Goal: Information Seeking & Learning: Learn about a topic

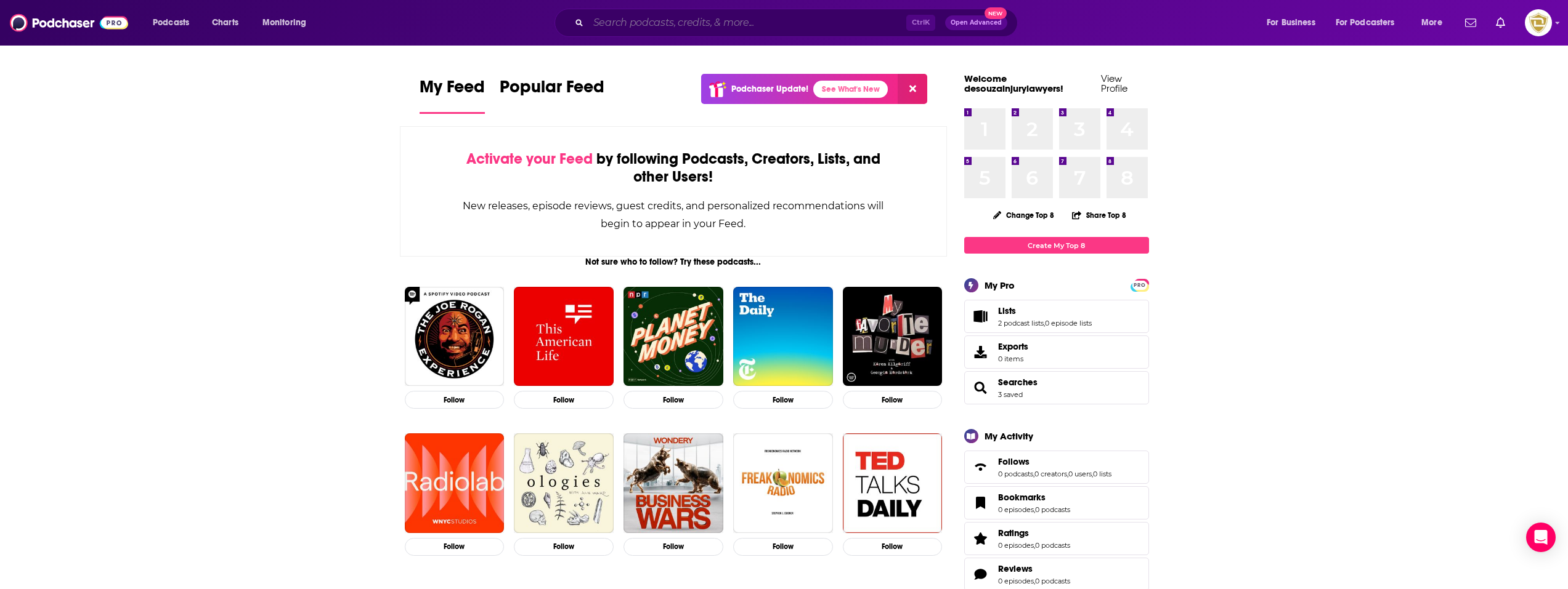
click at [718, 24] on input "Search podcasts, credits, & more..." at bounding box center [748, 23] width 318 height 20
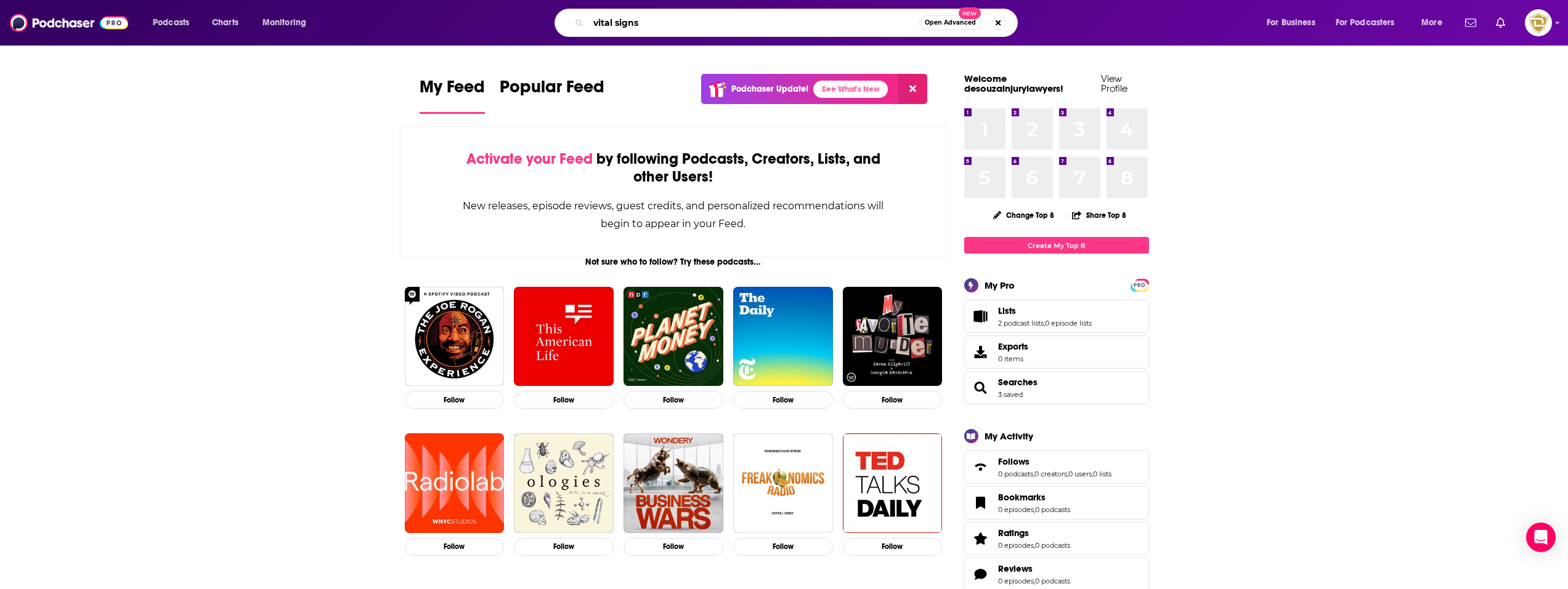
type input "vital signs"
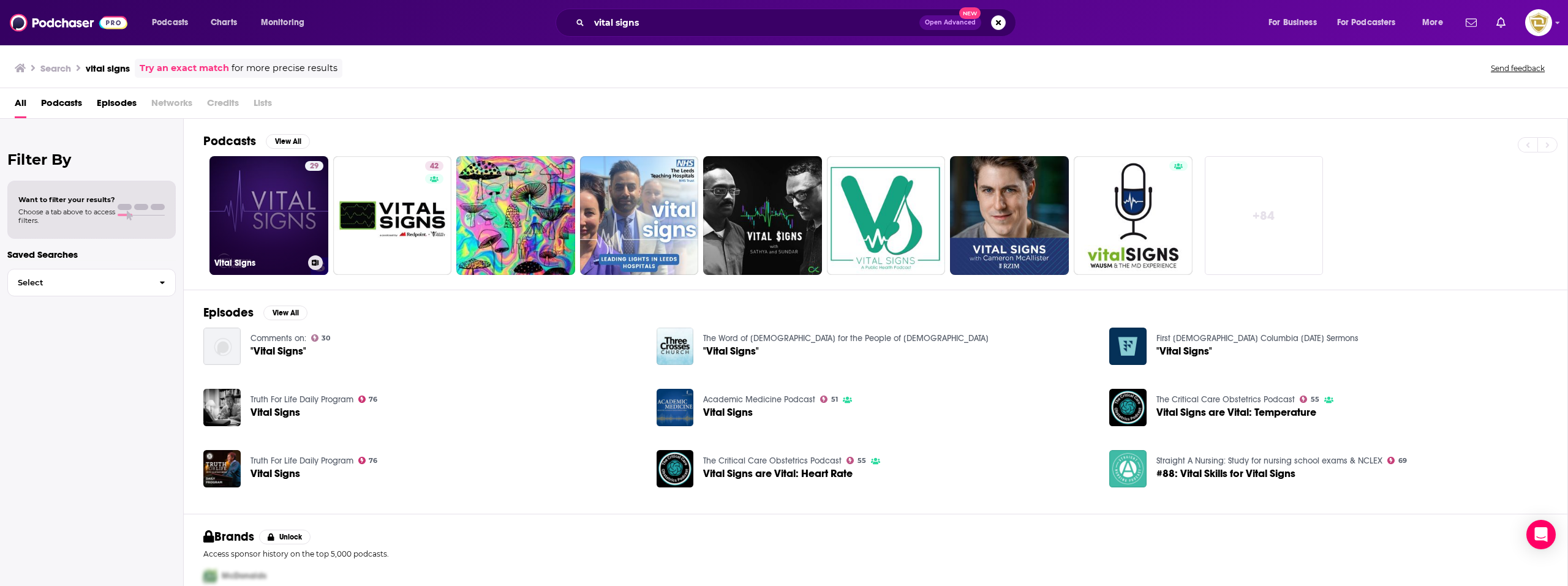
click at [306, 228] on div "29" at bounding box center [314, 208] width 18 height 94
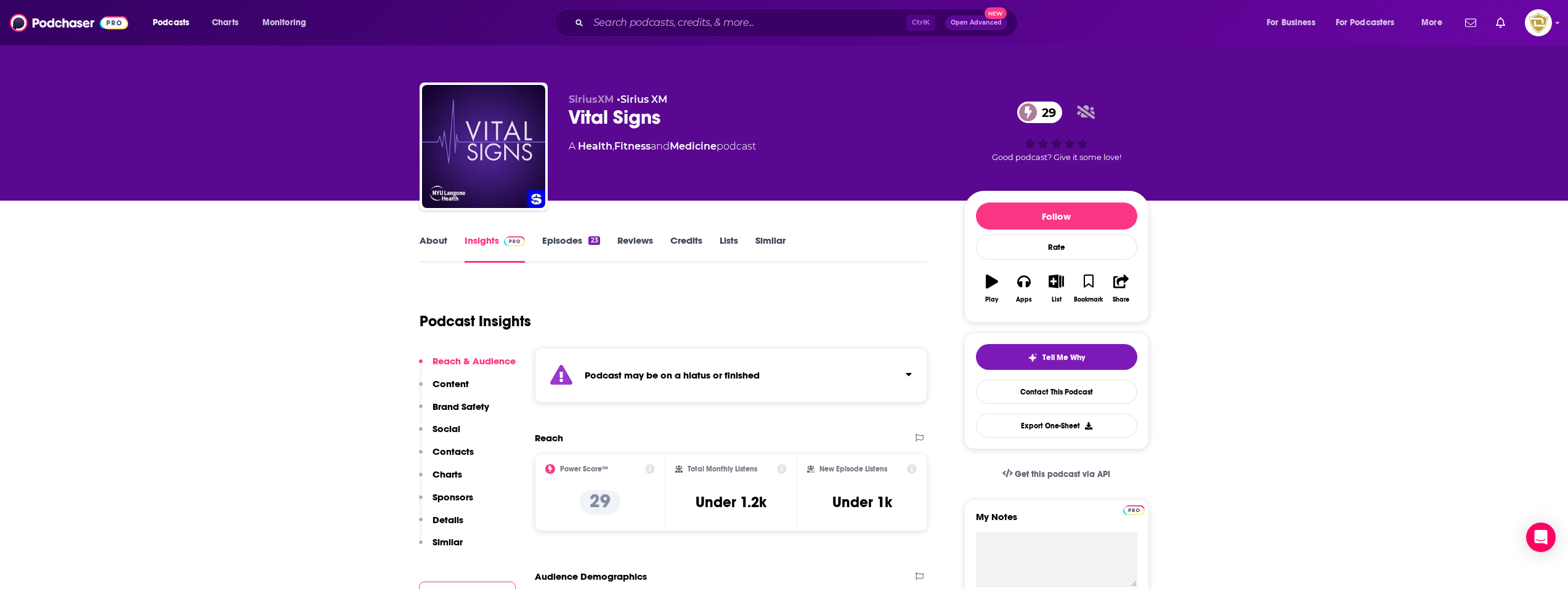
click at [563, 238] on link "Episodes 23" at bounding box center [571, 249] width 57 height 29
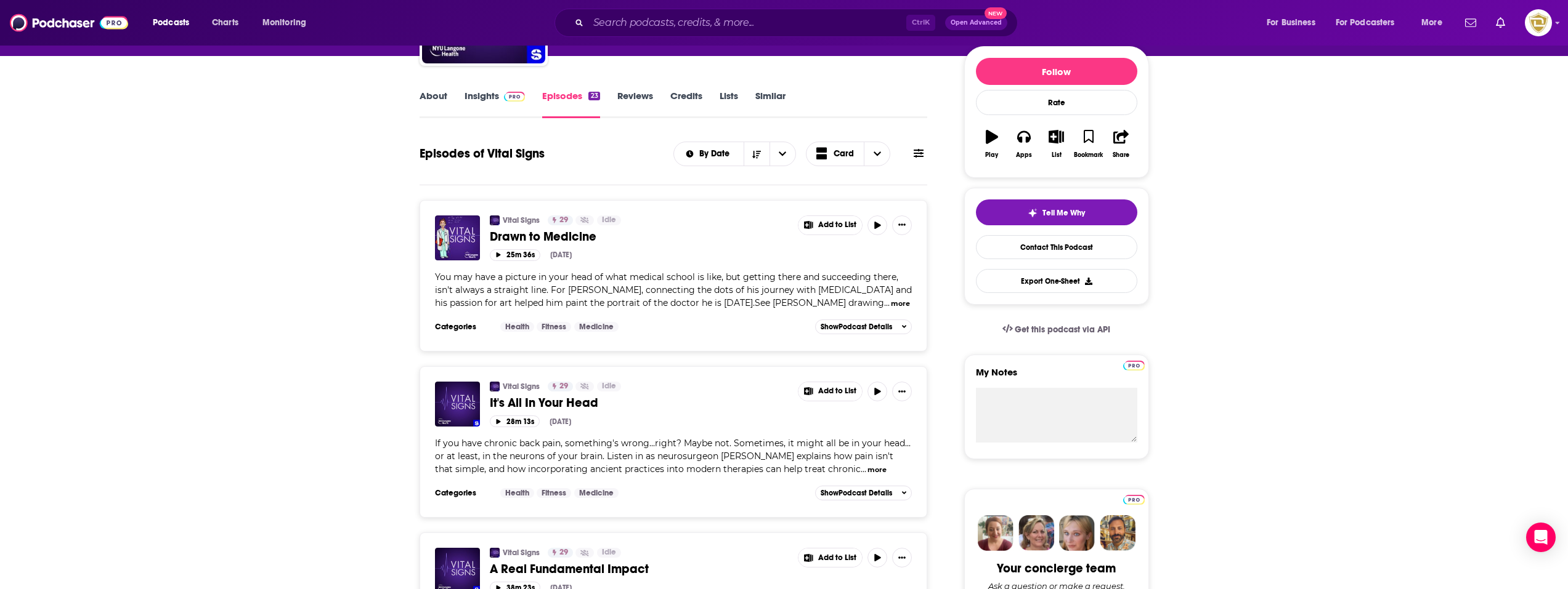
scroll to position [123, 0]
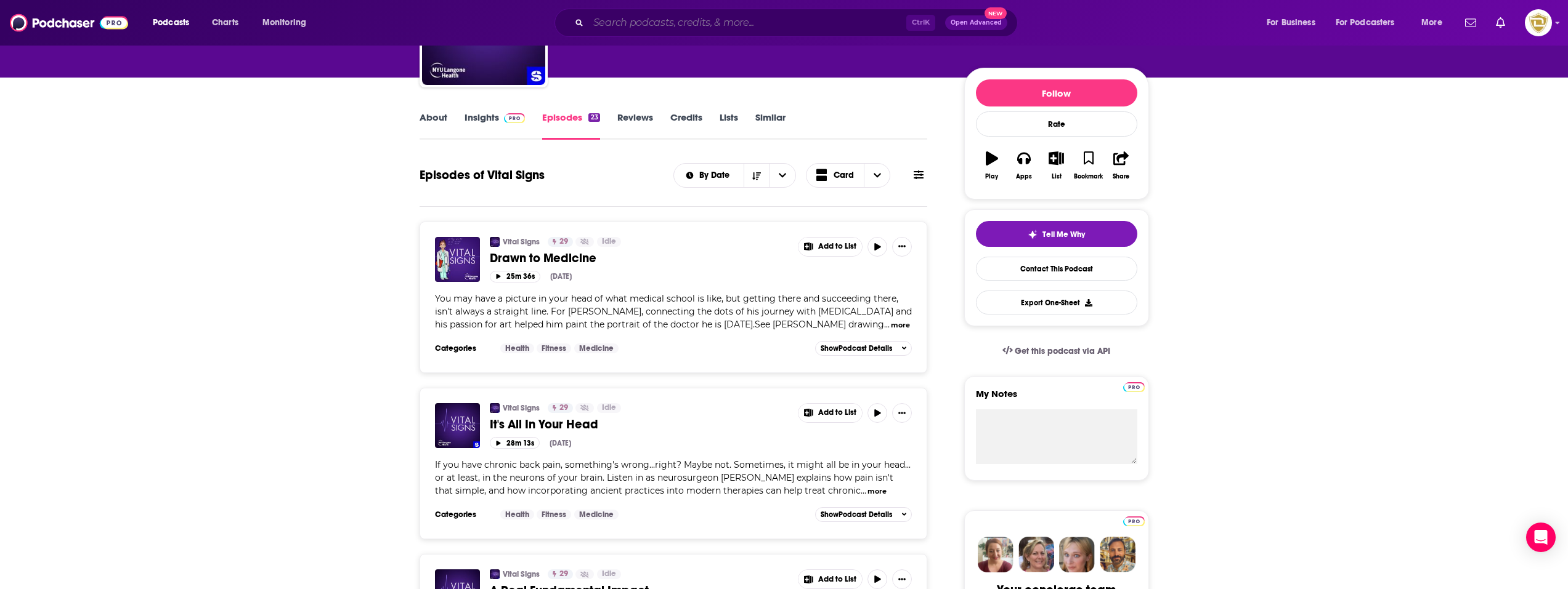
click at [636, 21] on input "Search podcasts, credits, & more..." at bounding box center [748, 23] width 318 height 20
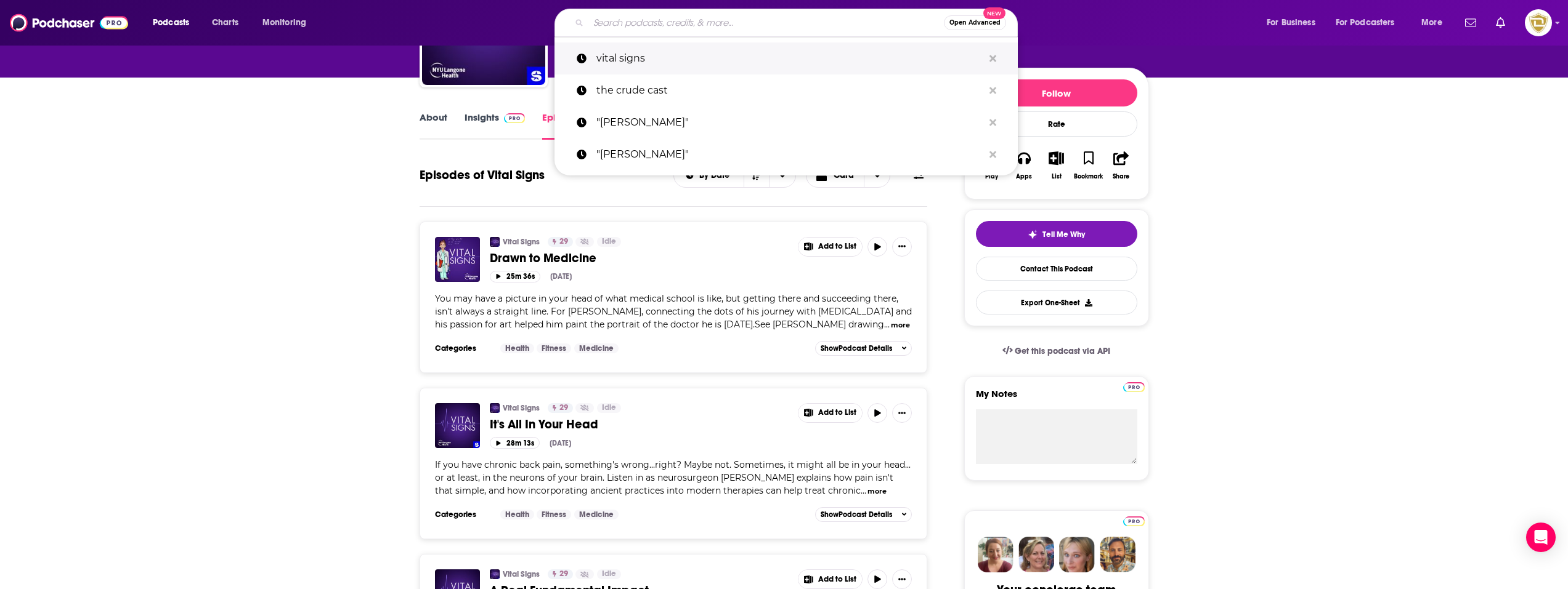
click at [639, 50] on p "vital signs" at bounding box center [790, 59] width 387 height 32
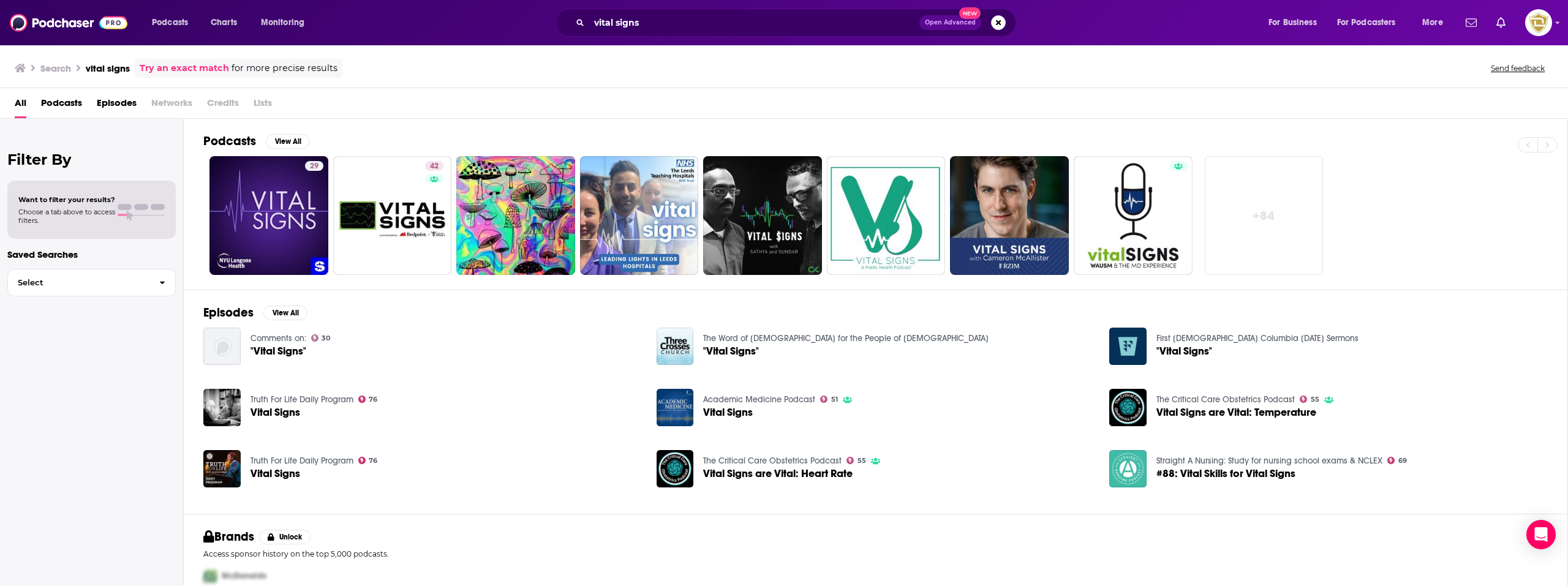
click at [186, 66] on link "Try an exact match" at bounding box center [184, 68] width 89 height 14
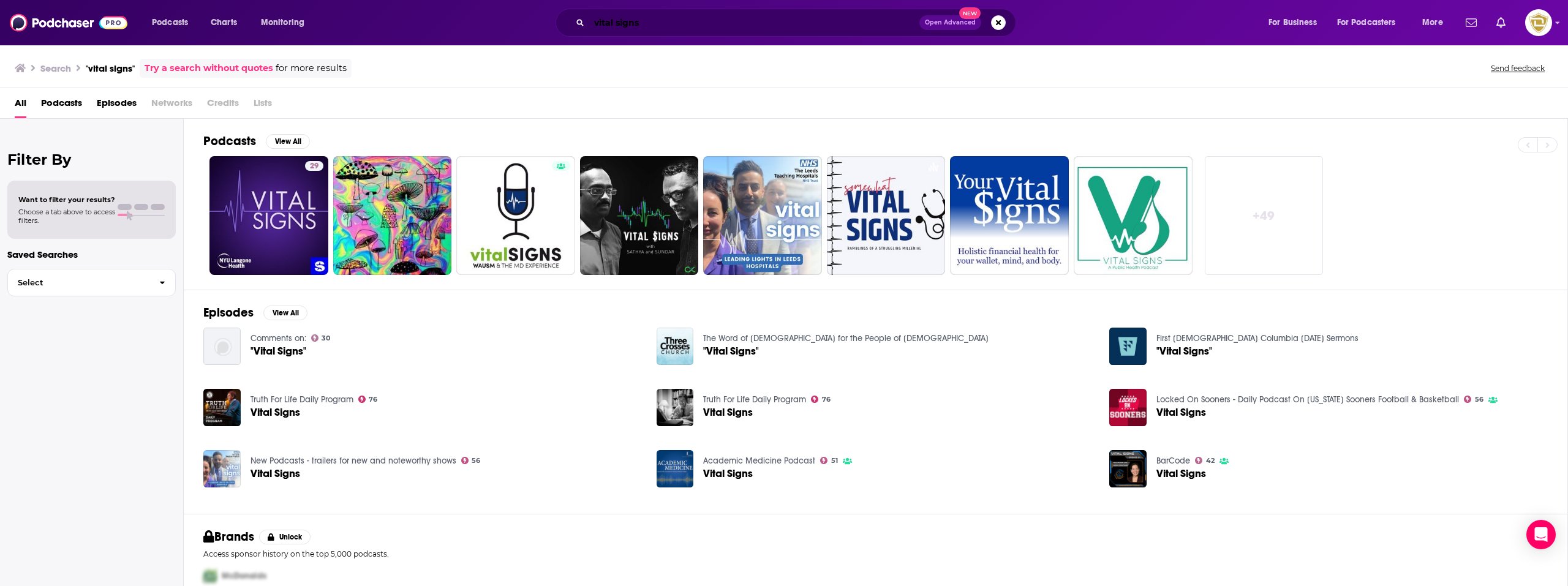
click at [662, 24] on input "vital signs" at bounding box center [754, 23] width 330 height 20
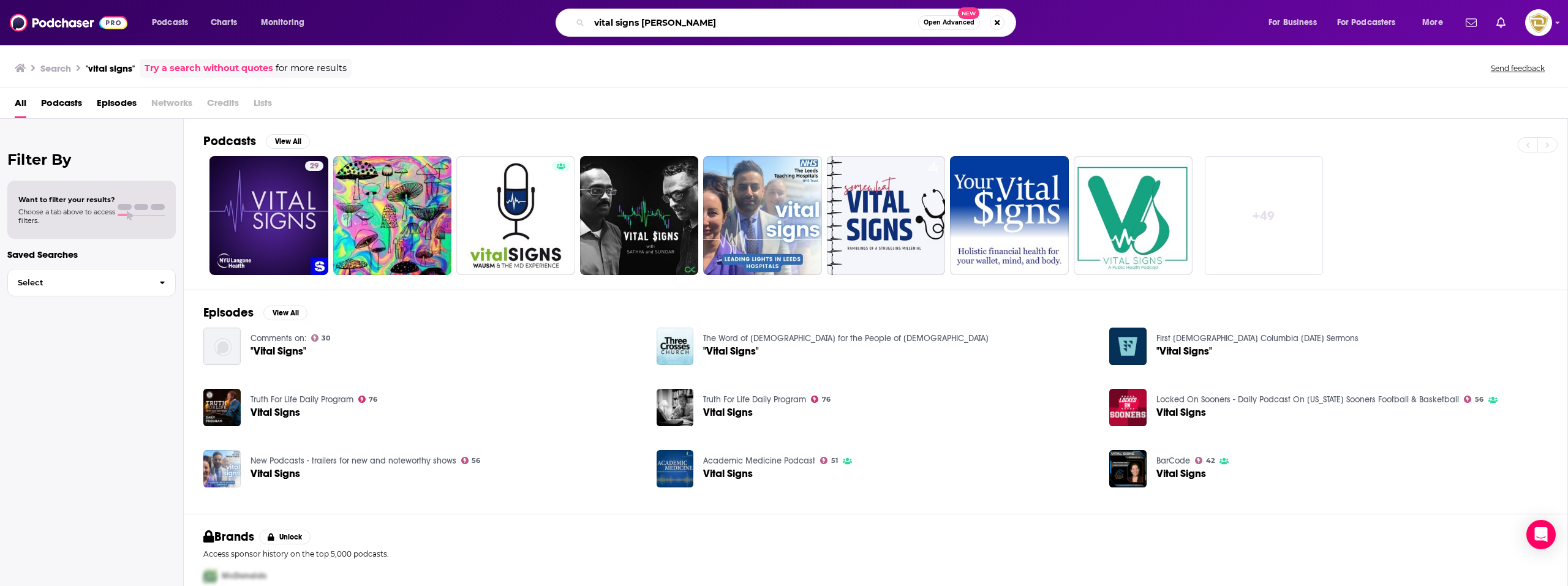
click at [745, 24] on input "vital signs [PERSON_NAME]" at bounding box center [754, 23] width 329 height 20
type input "vital signs [PERSON_NAME]"
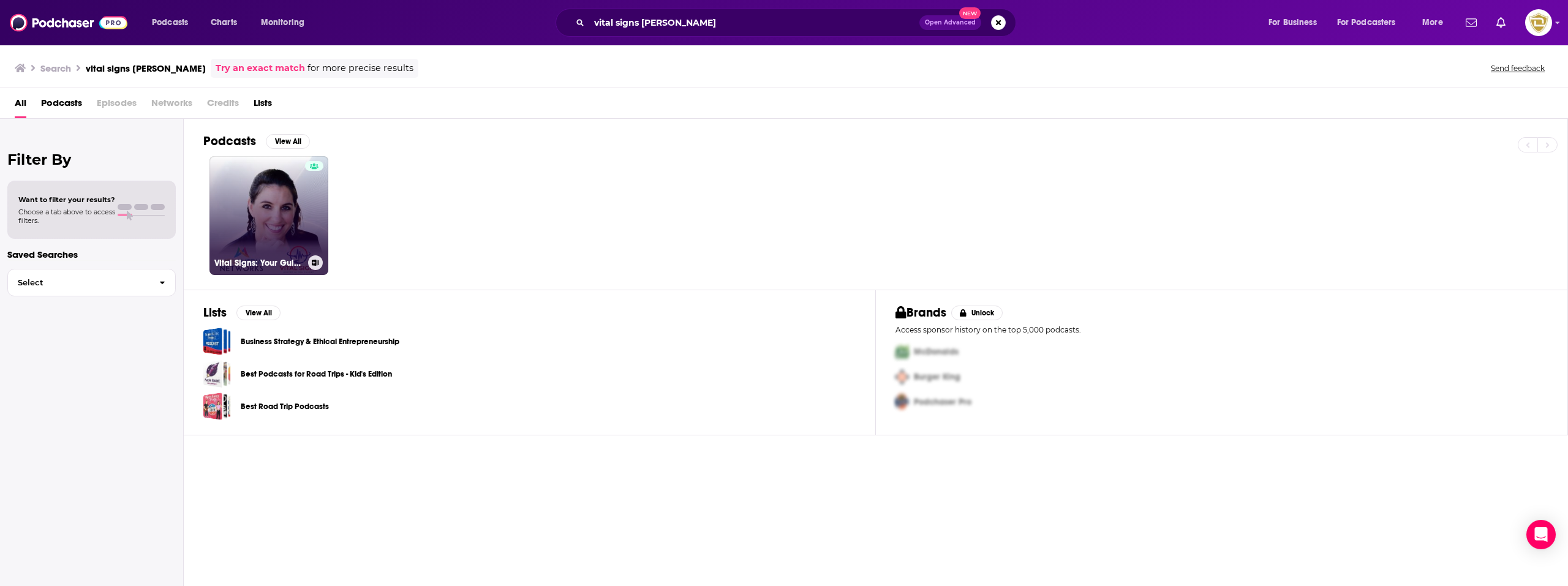
click at [293, 221] on link "Vital Signs: Your Guide to Health & Wellness (Audio)" at bounding box center [268, 216] width 118 height 119
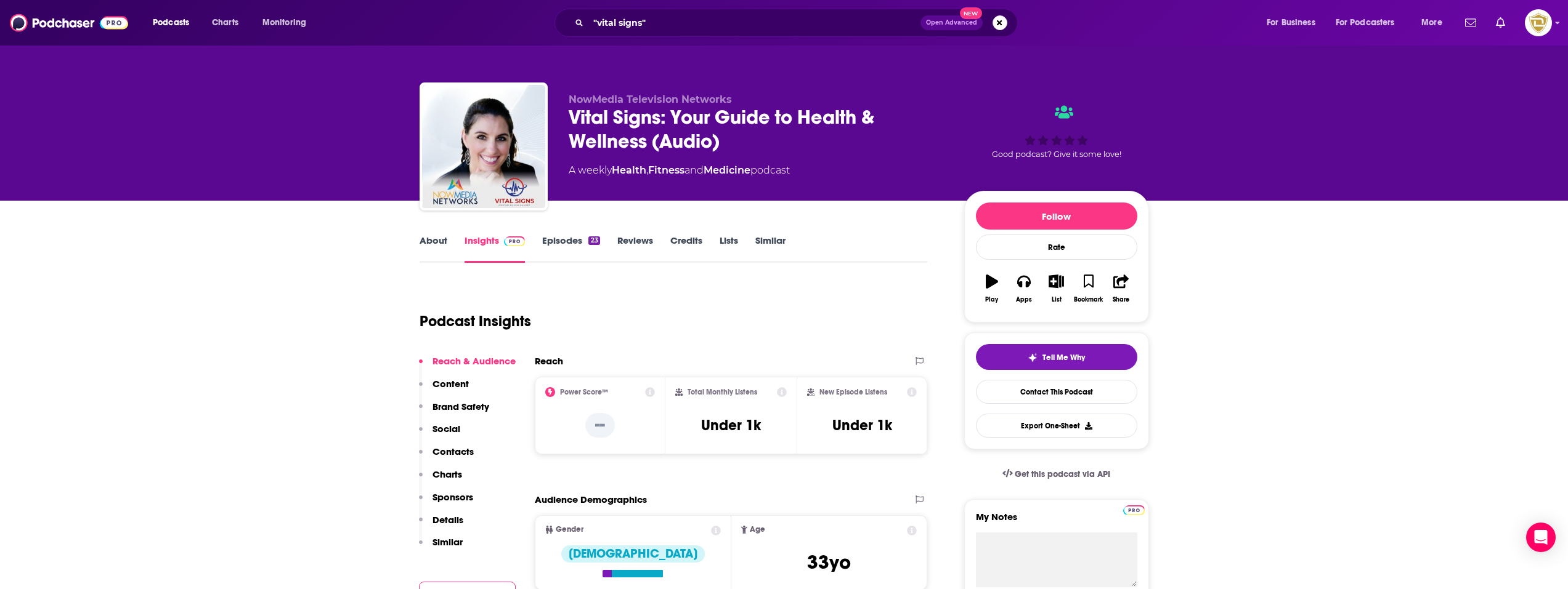
click at [441, 244] on link "About" at bounding box center [433, 249] width 28 height 29
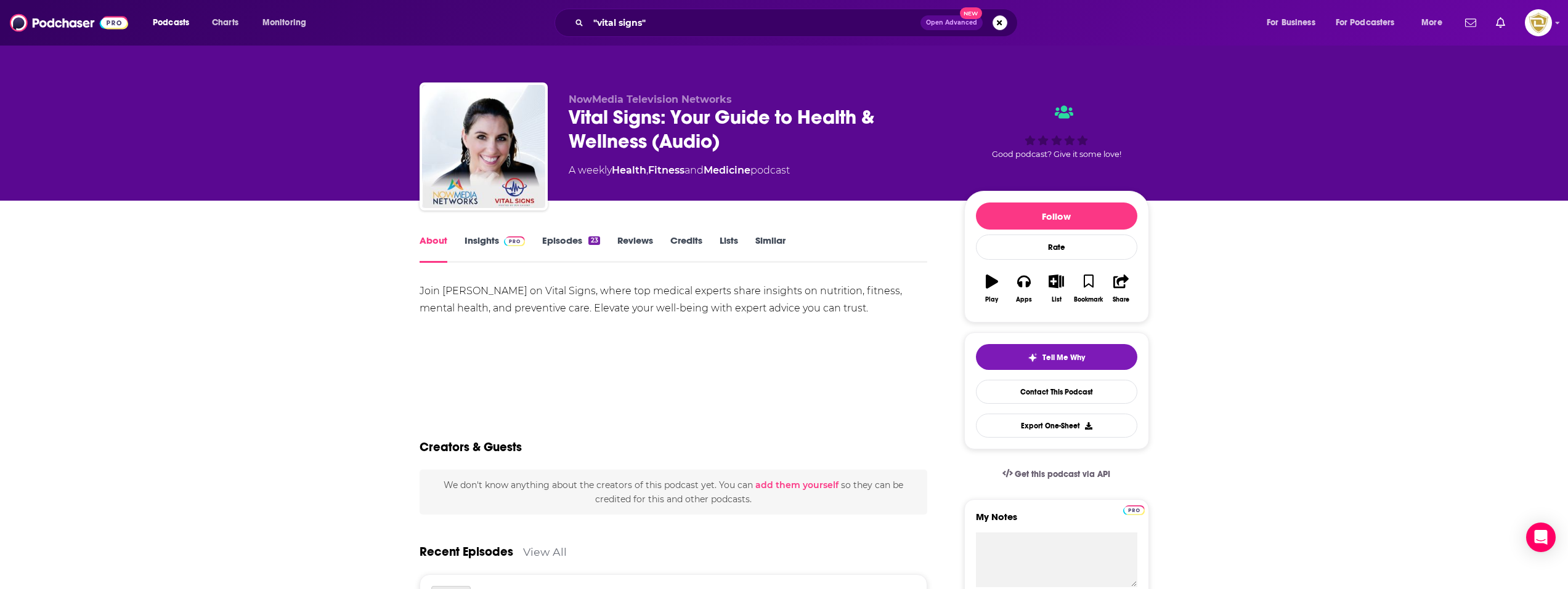
click at [563, 240] on link "Episodes 23" at bounding box center [571, 249] width 57 height 29
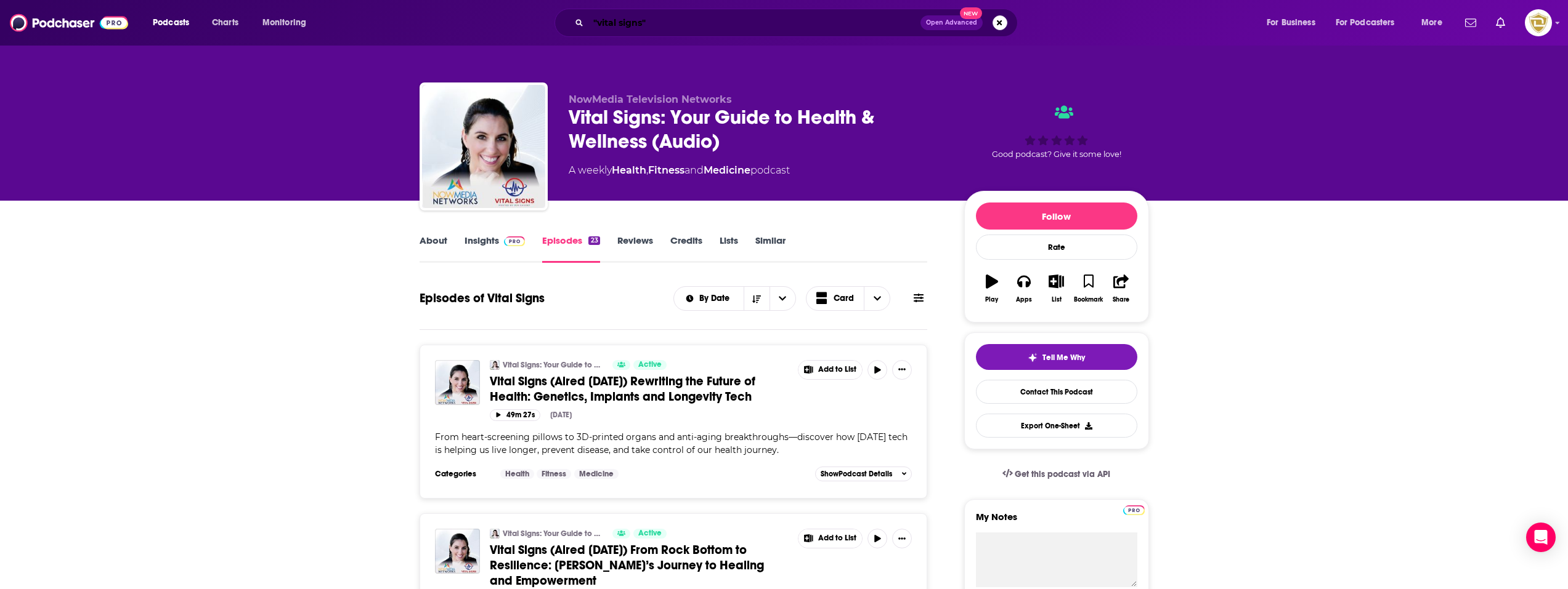
click at [665, 26] on input ""vital signs"" at bounding box center [754, 23] width 332 height 20
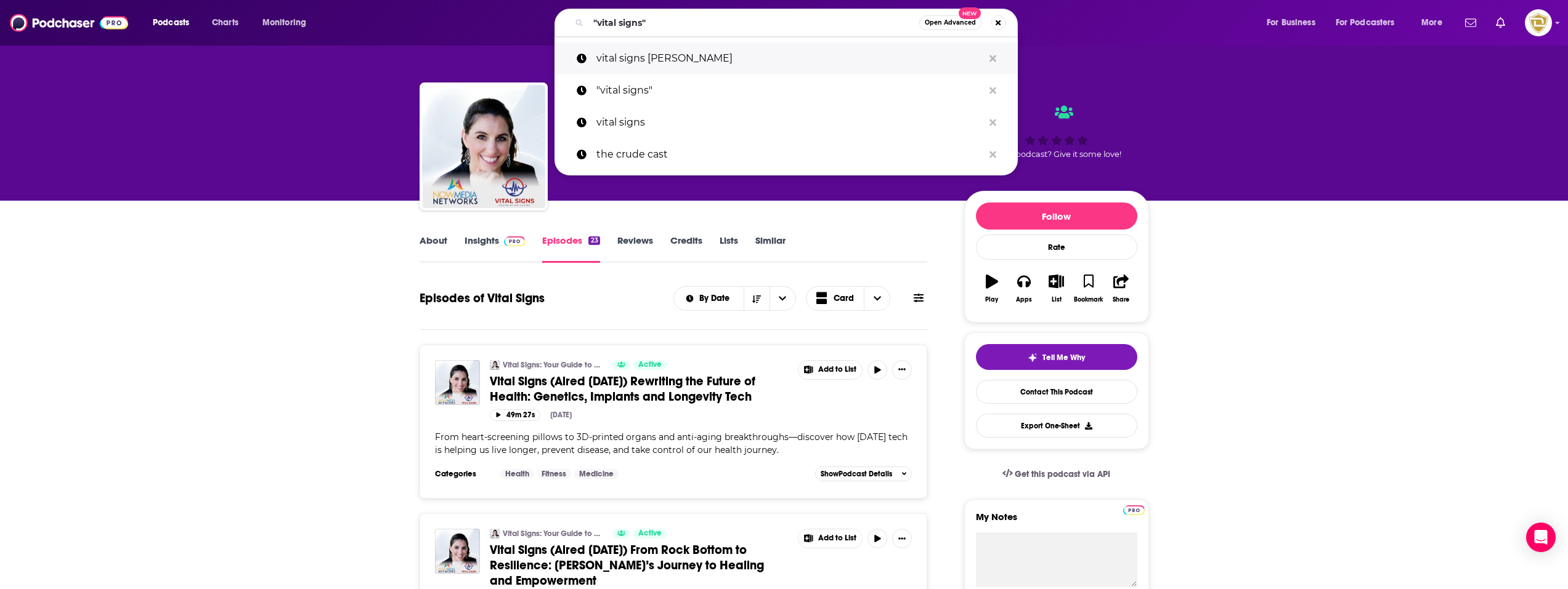
click at [666, 57] on p "vital signs [PERSON_NAME]" at bounding box center [790, 59] width 387 height 32
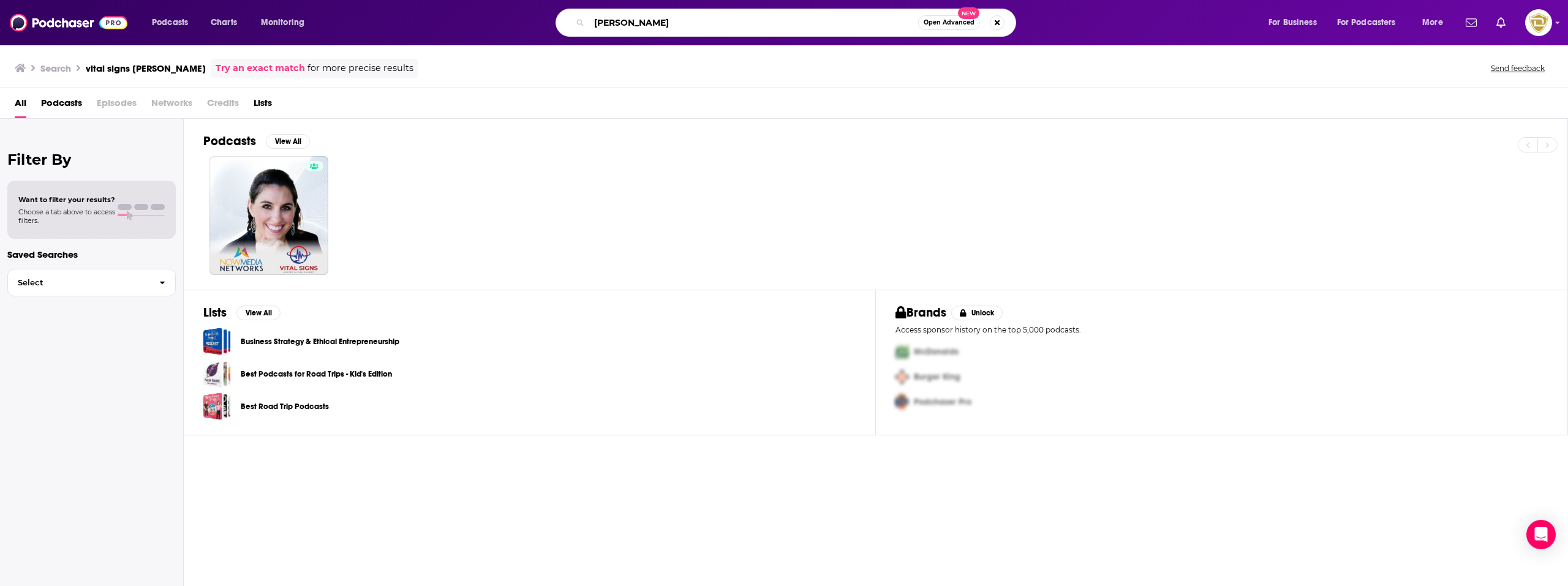
type input "[PERSON_NAME]"
click at [807, 35] on div "[PERSON_NAME] Open Advanced New" at bounding box center [786, 23] width 461 height 29
click at [801, 25] on input "[PERSON_NAME]" at bounding box center [754, 23] width 329 height 20
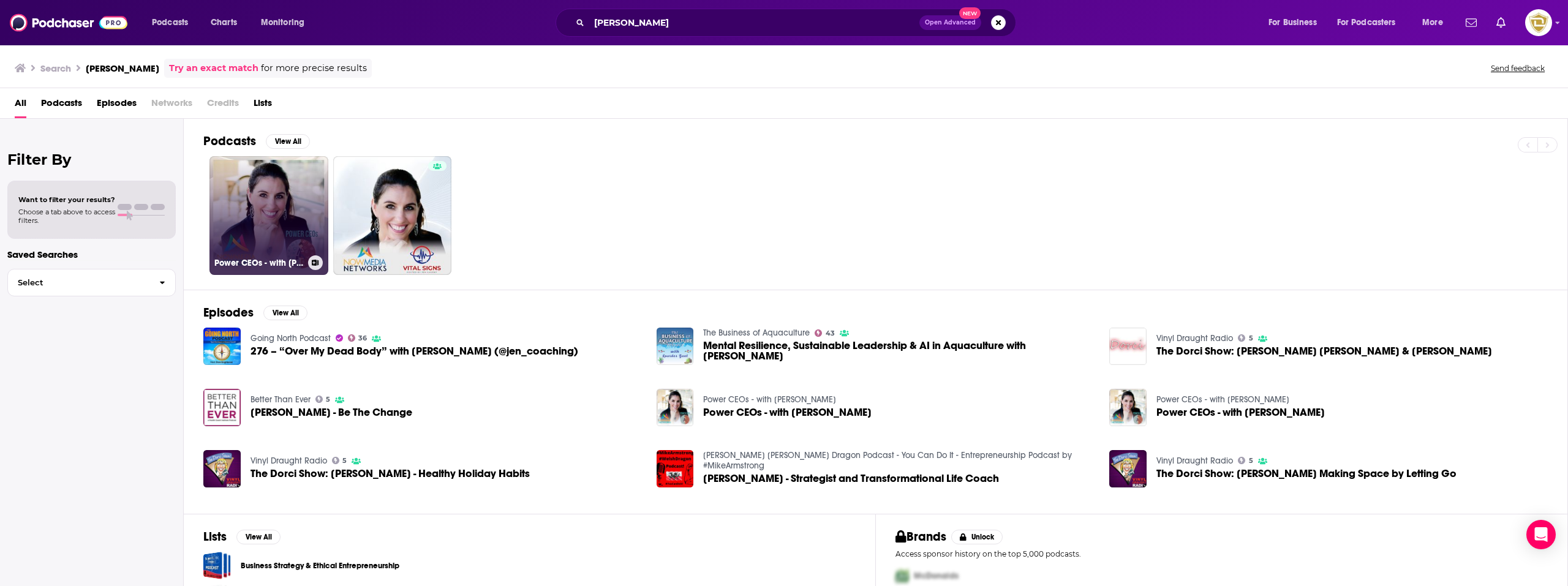
click at [295, 213] on link "Power CEOs - with [PERSON_NAME]" at bounding box center [268, 216] width 118 height 119
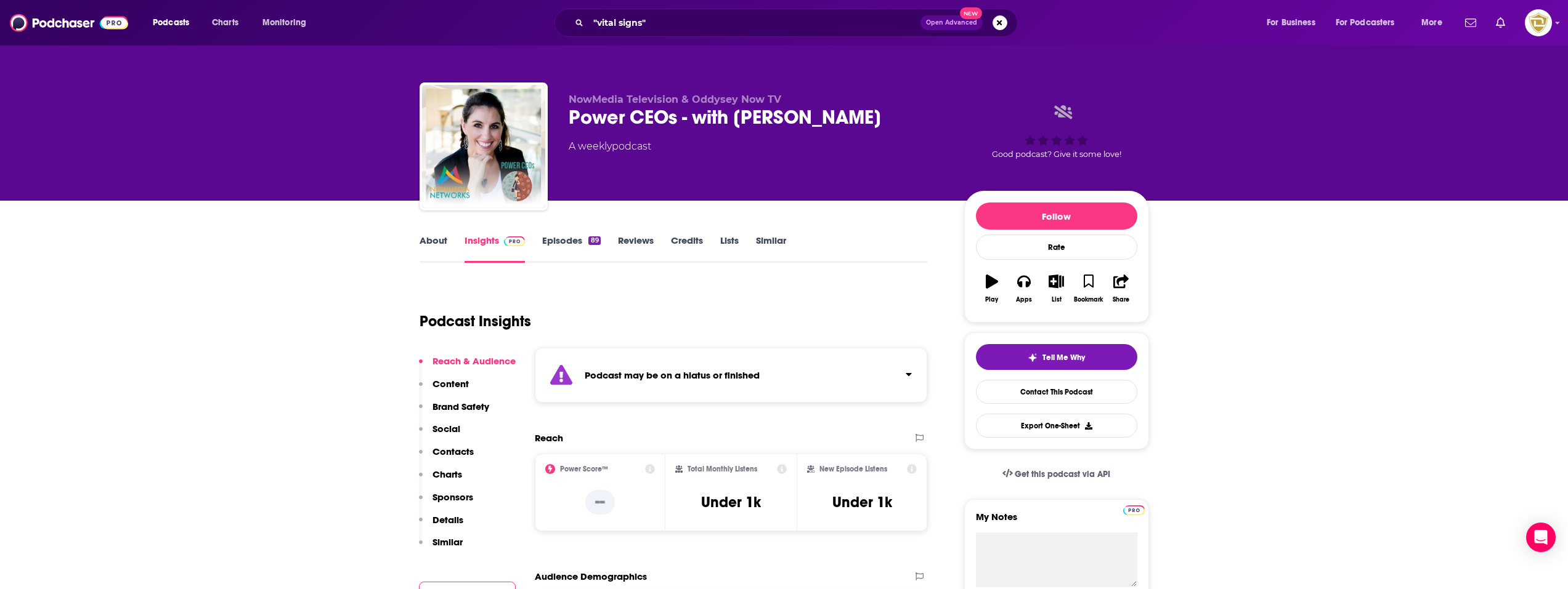
click at [556, 240] on link "Episodes 89" at bounding box center [571, 249] width 58 height 29
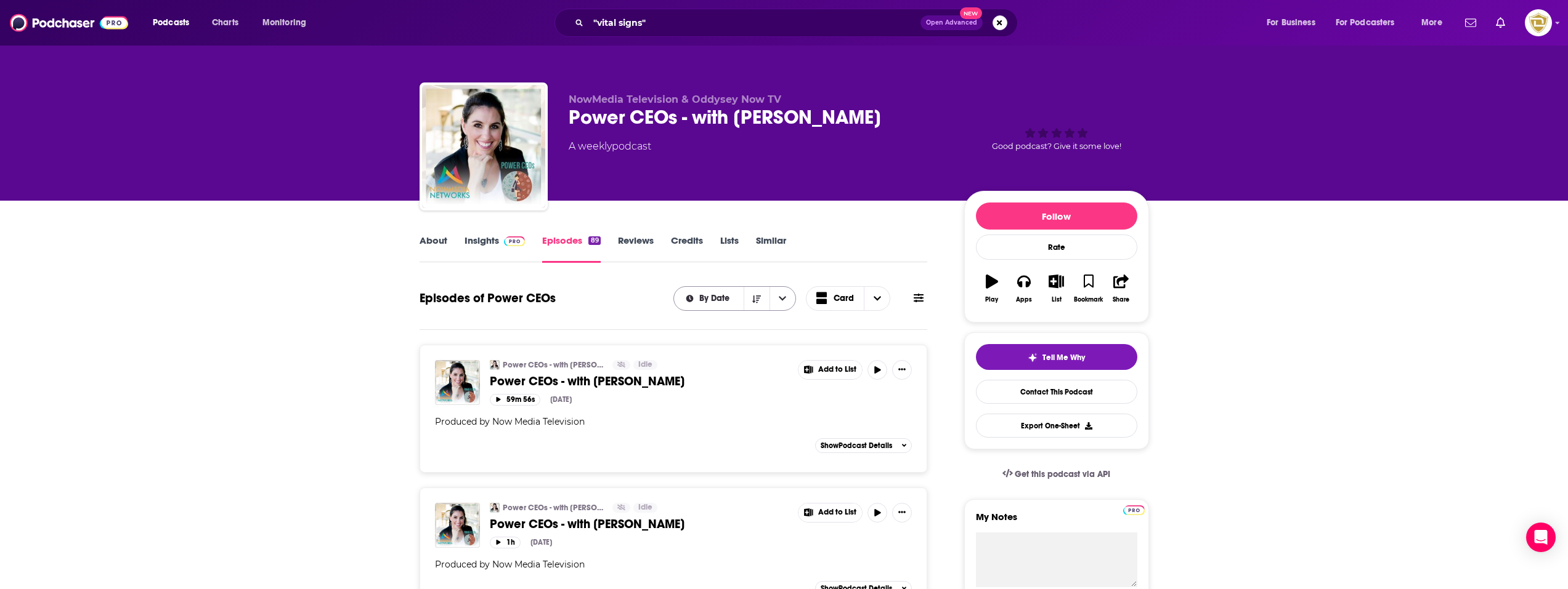
click at [718, 299] on span "By Date" at bounding box center [717, 299] width 35 height 9
click at [718, 301] on span "By Date" at bounding box center [717, 299] width 35 height 9
click at [759, 300] on icon "Sort Direction" at bounding box center [757, 299] width 9 height 9
click at [740, 297] on span "By Date" at bounding box center [709, 299] width 70 height 9
click at [737, 294] on span "By Date" at bounding box center [709, 299] width 70 height 9
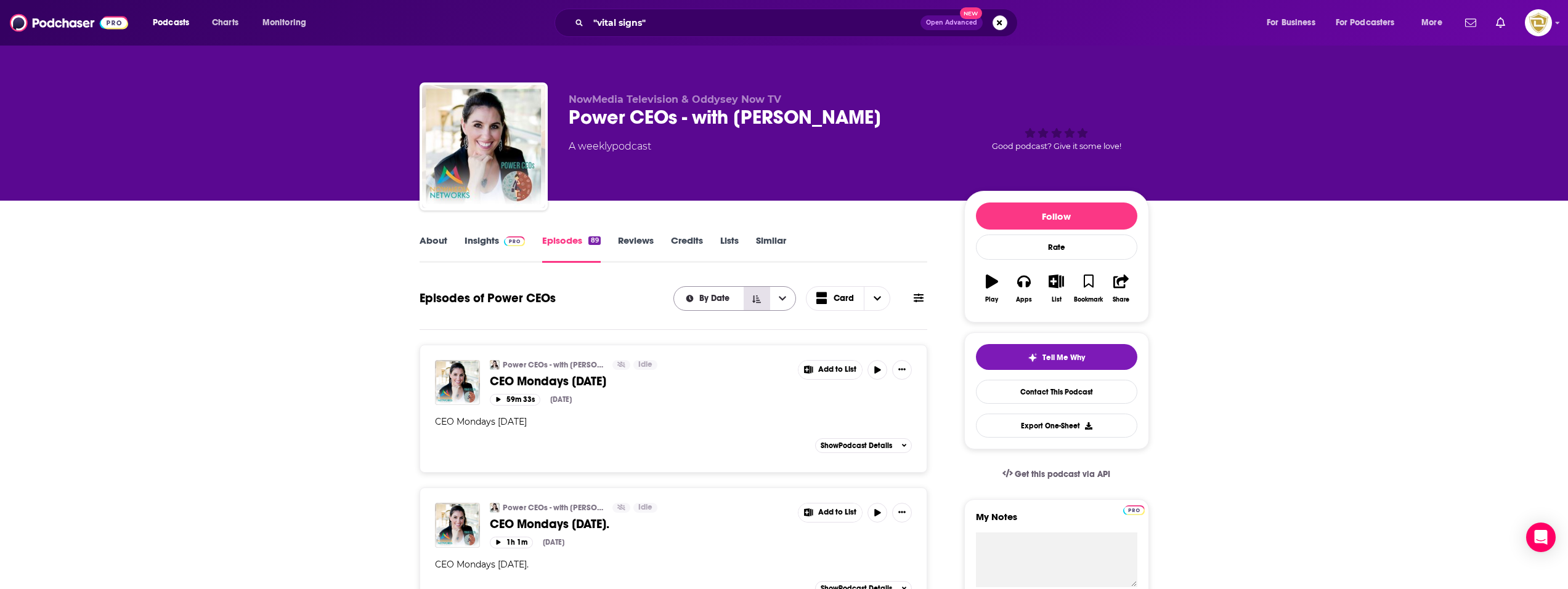
click at [762, 297] on button "Sort Direction" at bounding box center [756, 299] width 26 height 24
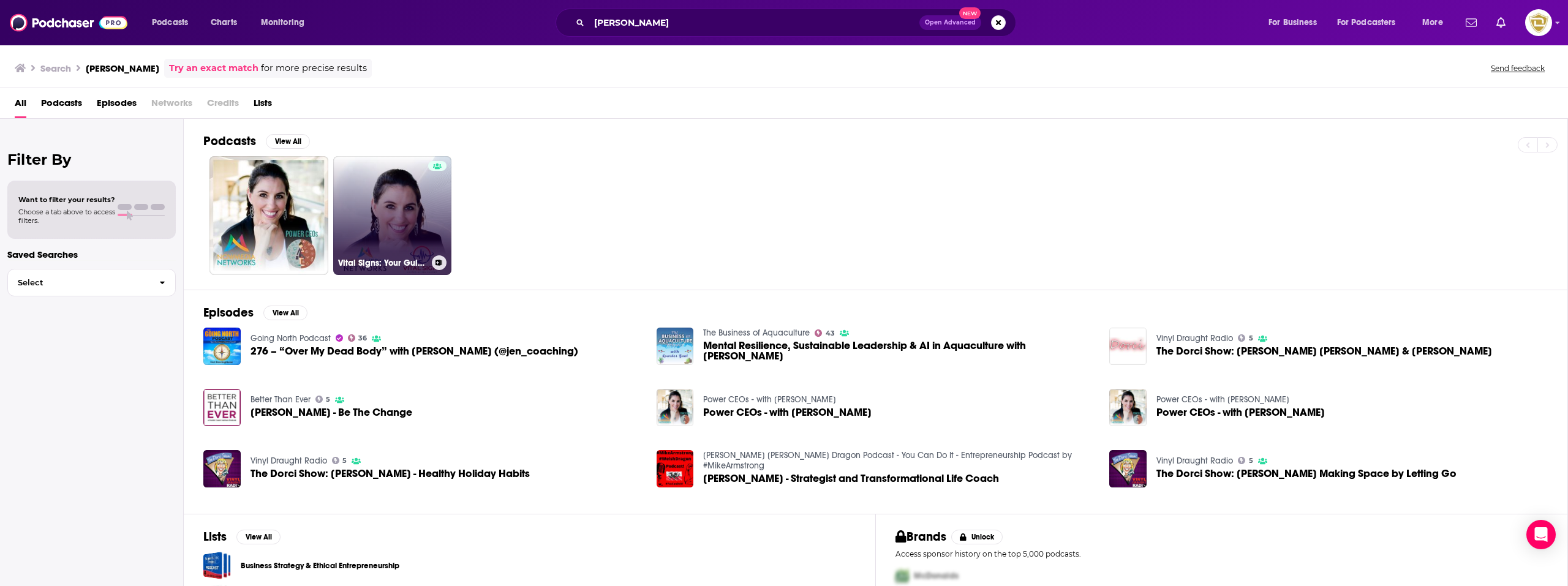
click at [388, 227] on link "Vital Signs: Your Guide to Health & Wellness (Audio)" at bounding box center [393, 216] width 118 height 119
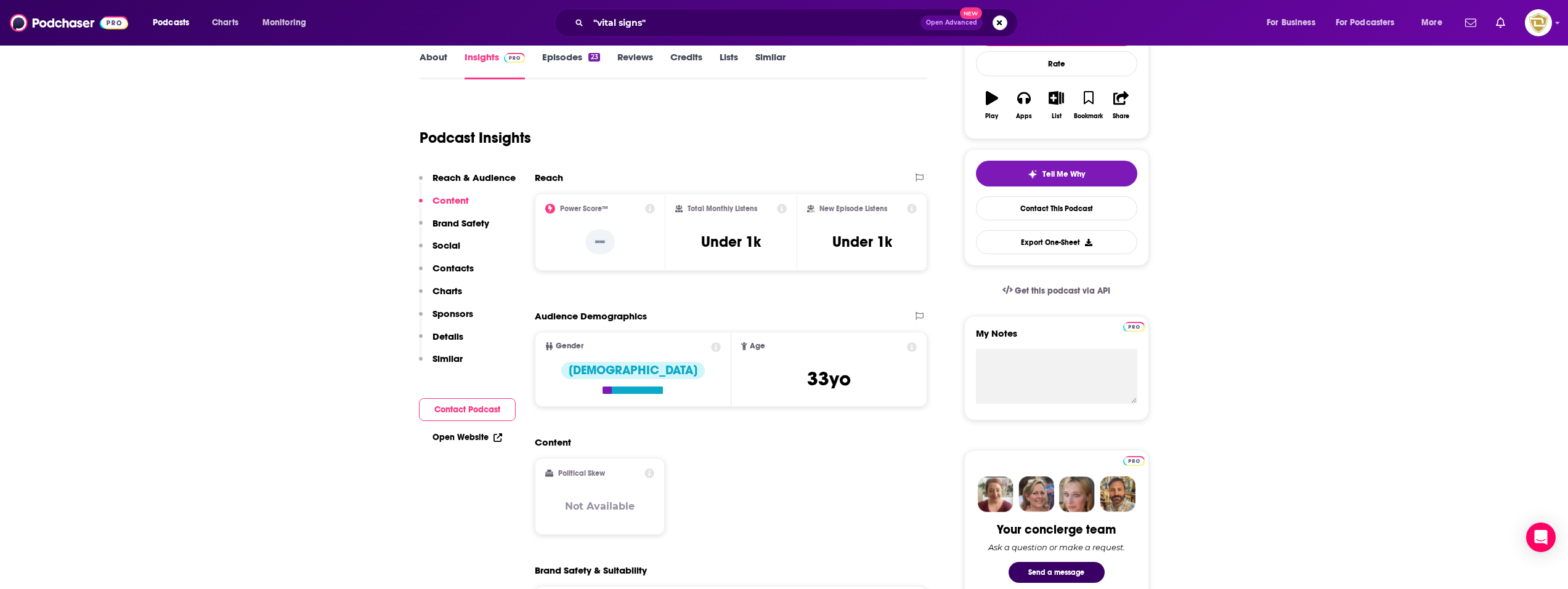
scroll to position [185, 0]
